Goal: Transaction & Acquisition: Book appointment/travel/reservation

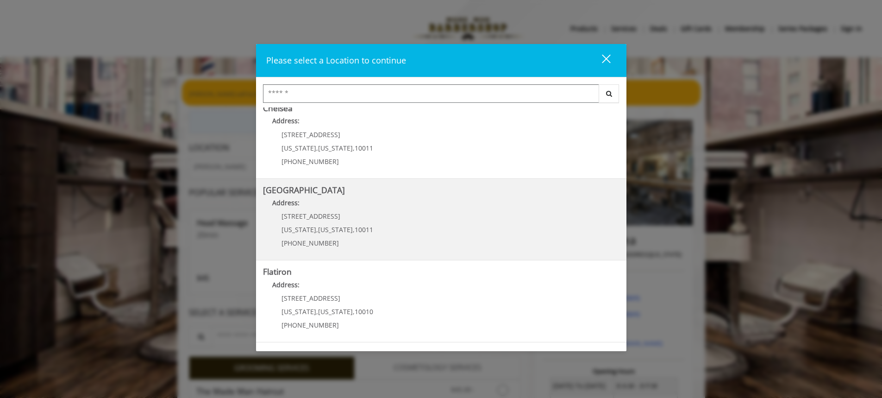
scroll to position [46, 0]
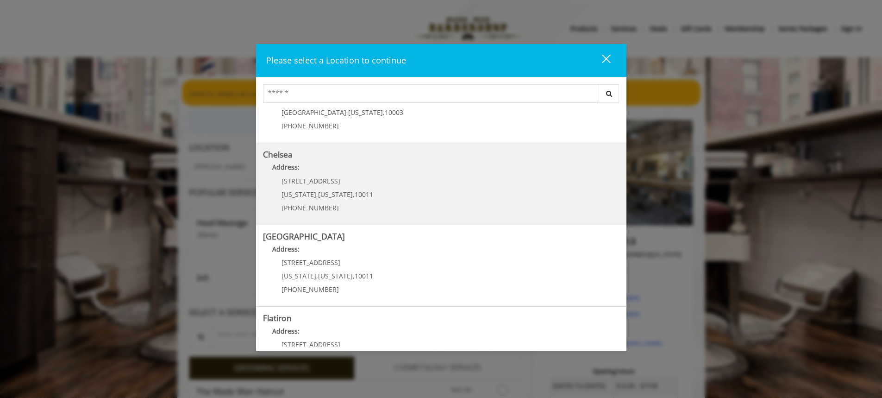
click at [370, 184] on link "Chelsea Address: [STREET_ADDRESS][US_STATE][US_STATE] (917) 639-3902" at bounding box center [441, 184] width 357 height 68
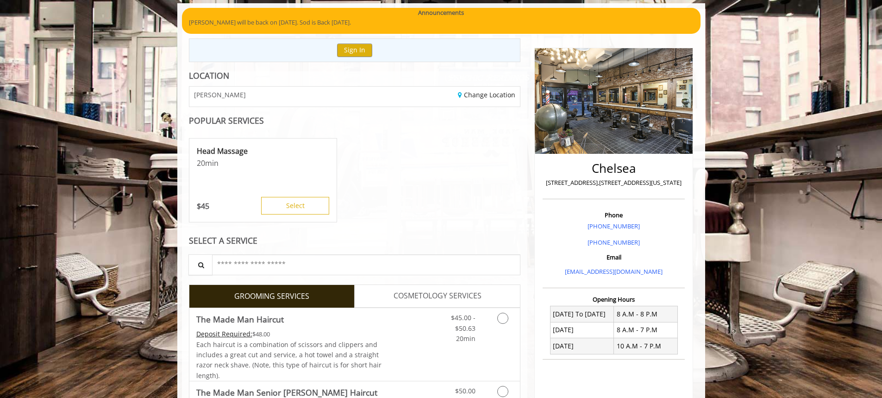
scroll to position [232, 0]
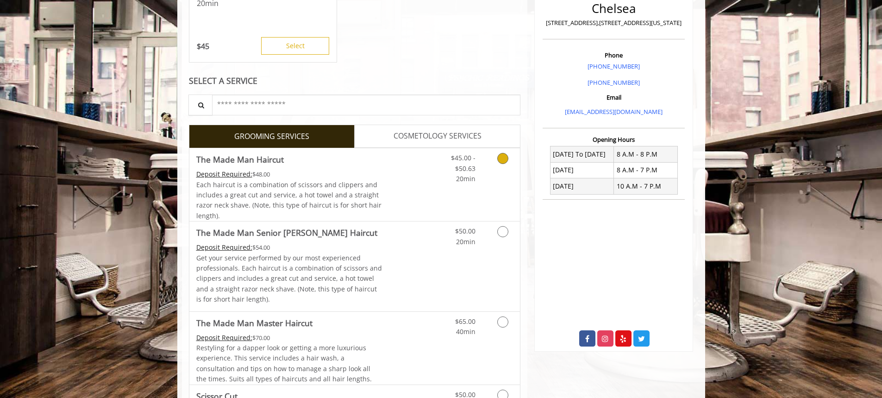
click at [505, 159] on icon "Grooming services" at bounding box center [502, 158] width 11 height 11
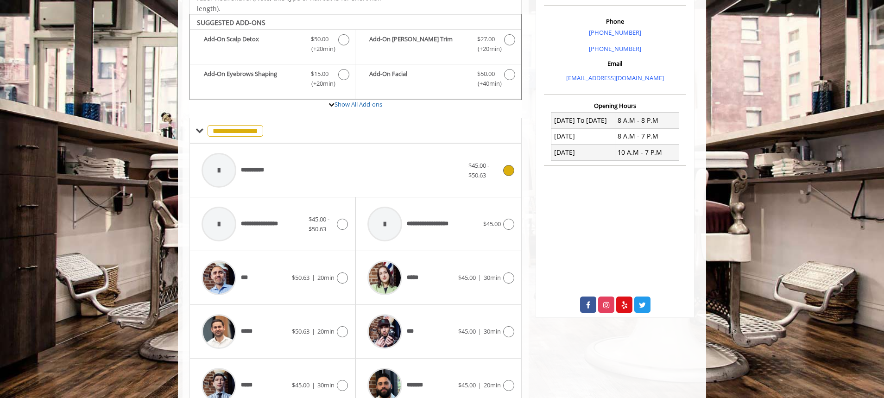
scroll to position [279, 0]
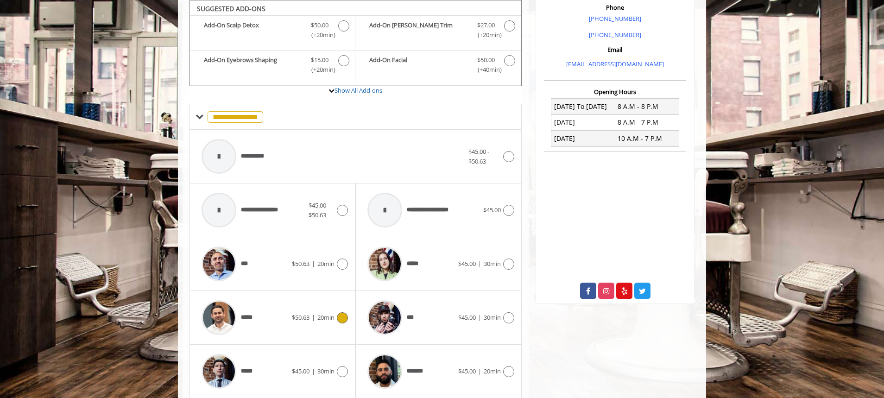
click at [343, 316] on icon at bounding box center [342, 317] width 11 height 11
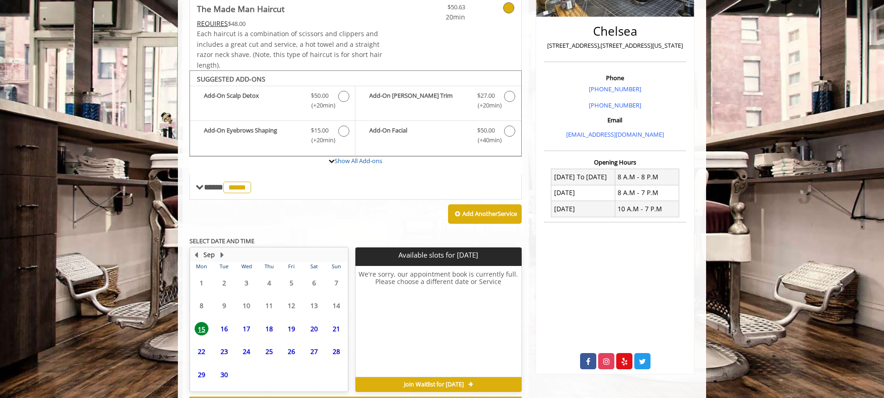
scroll to position [249, 0]
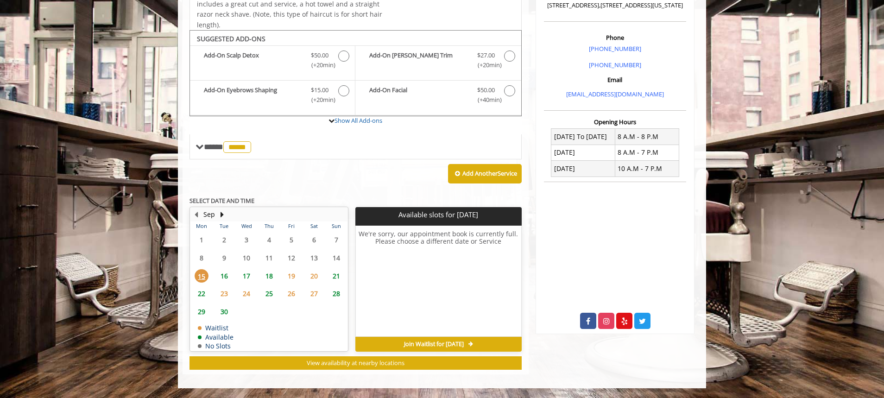
click at [272, 277] on span "18" at bounding box center [269, 275] width 14 height 13
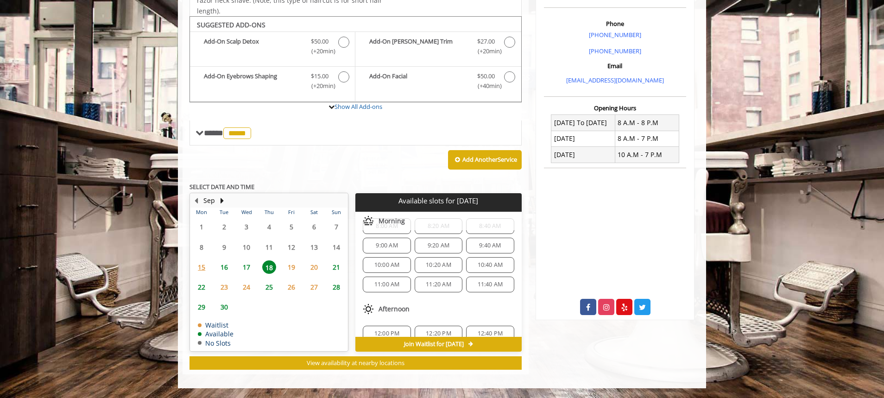
scroll to position [0, 0]
click at [399, 244] on span "8:00 AM" at bounding box center [386, 245] width 39 height 7
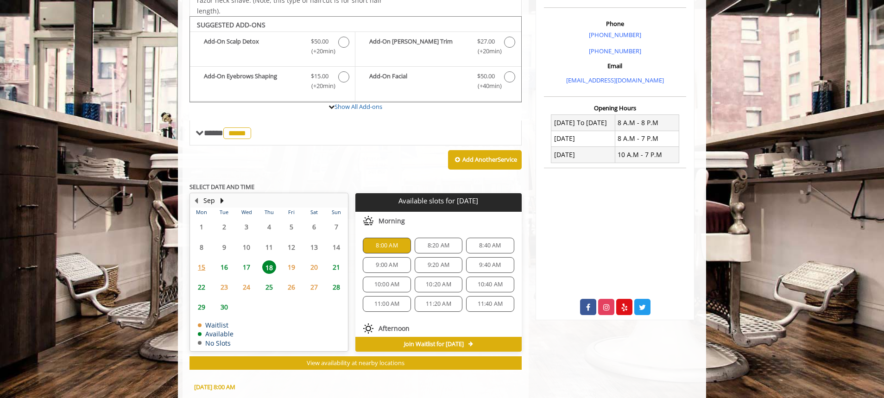
scroll to position [430, 0]
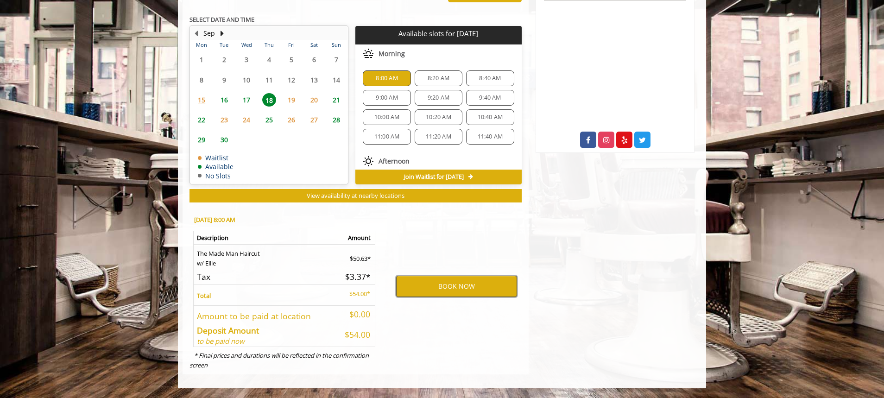
click at [428, 294] on button "BOOK NOW" at bounding box center [456, 286] width 121 height 21
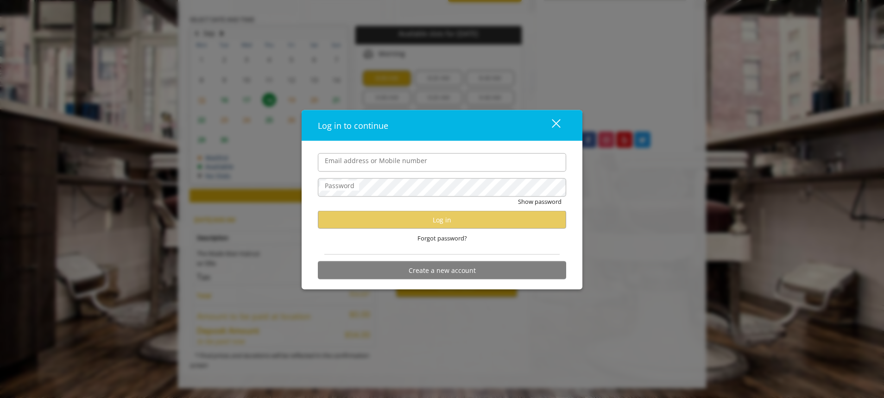
click at [370, 167] on input "Email address or Mobile number" at bounding box center [442, 162] width 248 height 19
type input "**********"
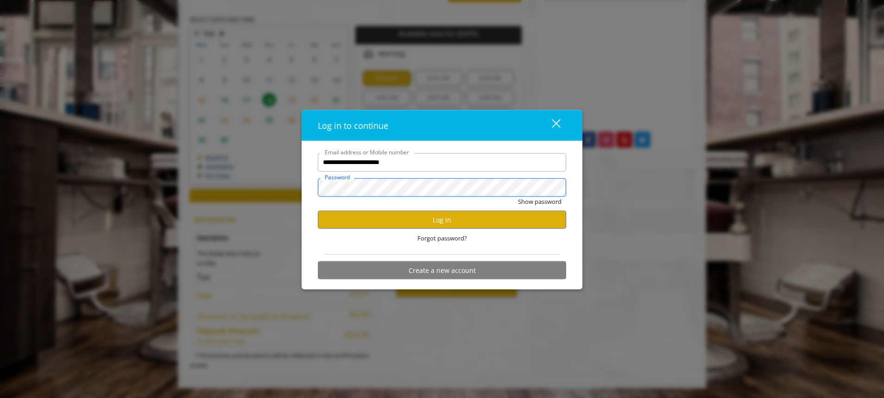
click at [518, 196] on button "Show password" at bounding box center [540, 201] width 44 height 10
click at [420, 217] on button "Log in" at bounding box center [442, 220] width 248 height 18
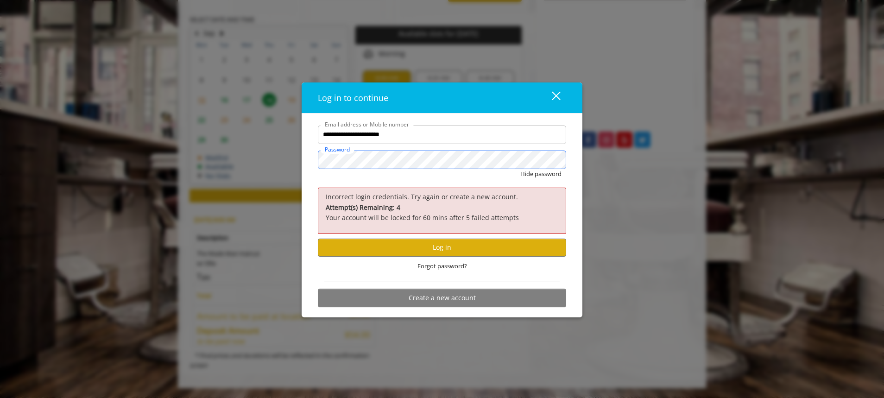
click at [520, 169] on button "Hide password" at bounding box center [540, 174] width 41 height 10
click at [432, 245] on button "Log in" at bounding box center [442, 247] width 248 height 18
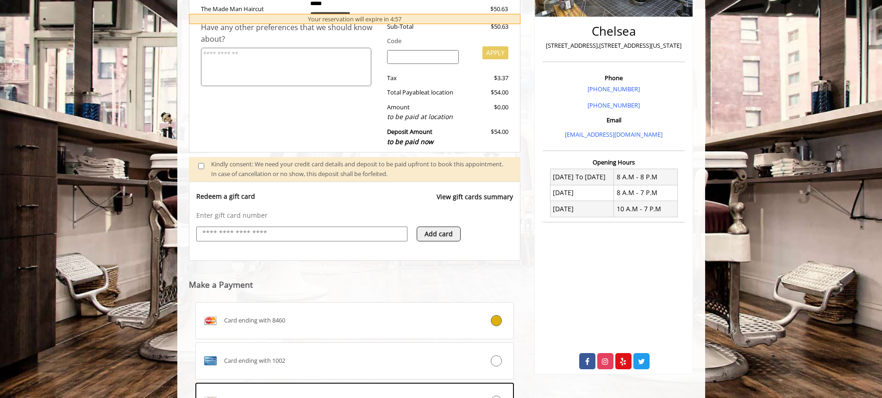
scroll to position [207, 0]
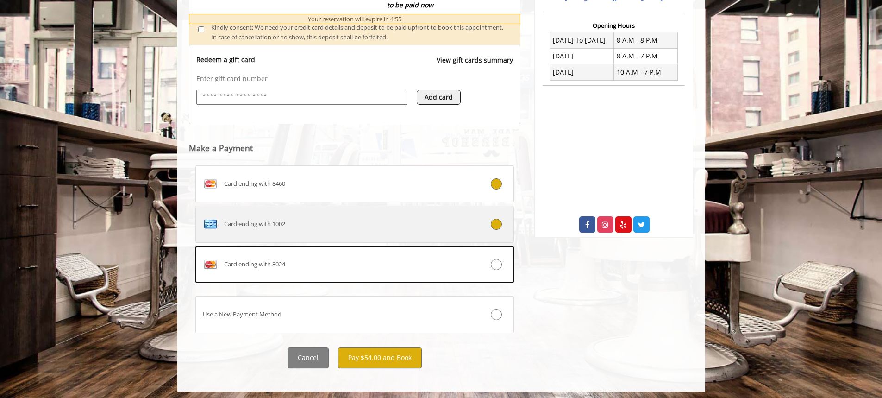
click at [492, 229] on div at bounding box center [487, 224] width 53 height 11
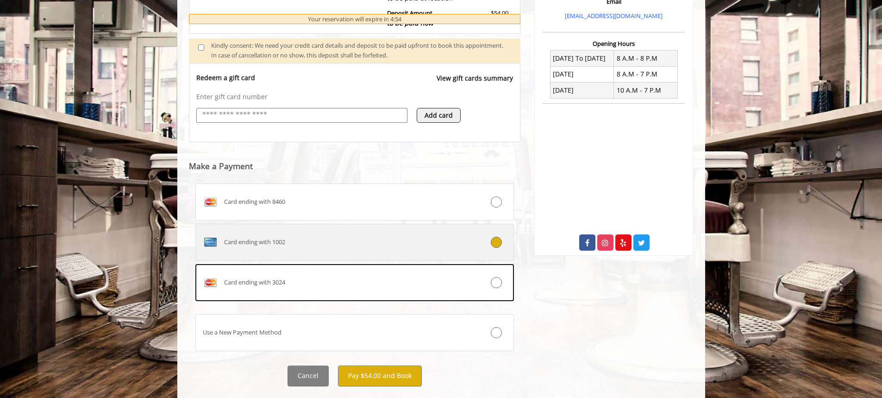
scroll to position [349, 0]
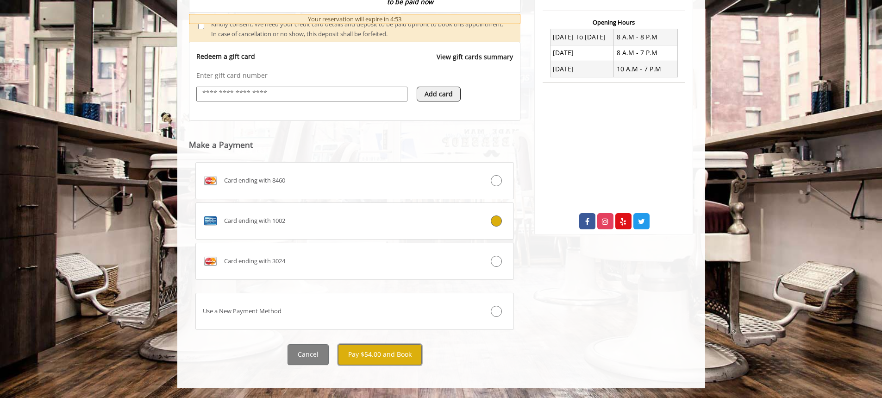
click at [374, 356] on button "Pay $54.00 and Book" at bounding box center [380, 354] width 84 height 21
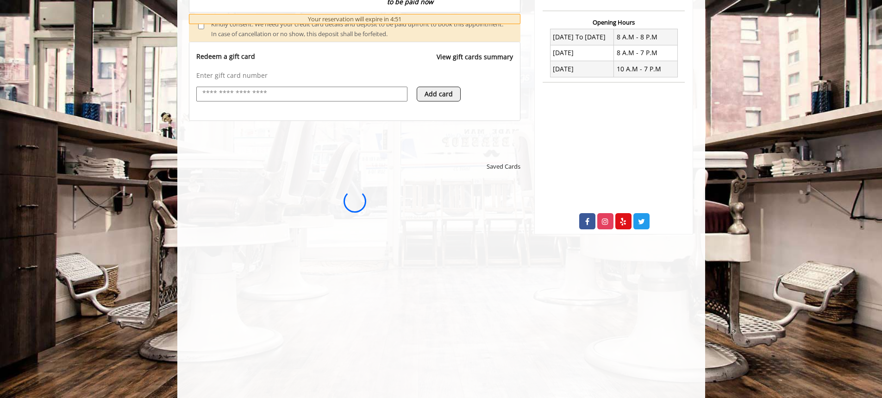
scroll to position [0, 0]
